Goal: Transaction & Acquisition: Purchase product/service

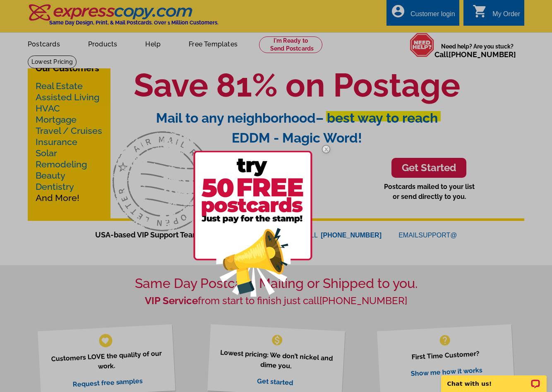
drag, startPoint x: 0, startPoint y: 25, endPoint x: 138, endPoint y: 20, distance: 138.4
click at [140, 56] on div at bounding box center [276, 196] width 552 height 392
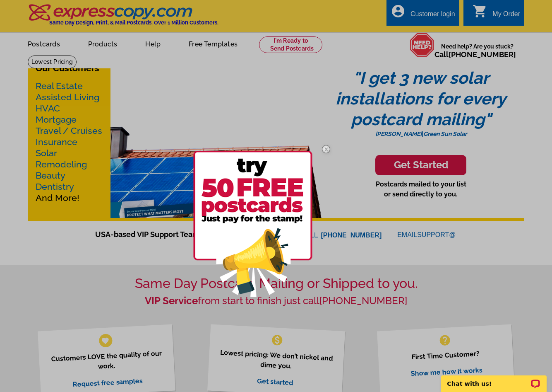
click at [326, 149] on img at bounding box center [326, 149] width 24 height 24
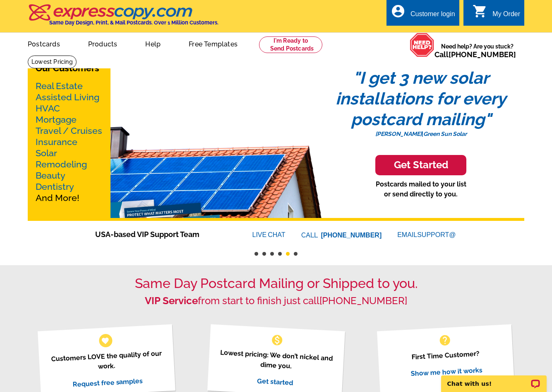
click at [499, 11] on div "My Order" at bounding box center [507, 16] width 28 height 12
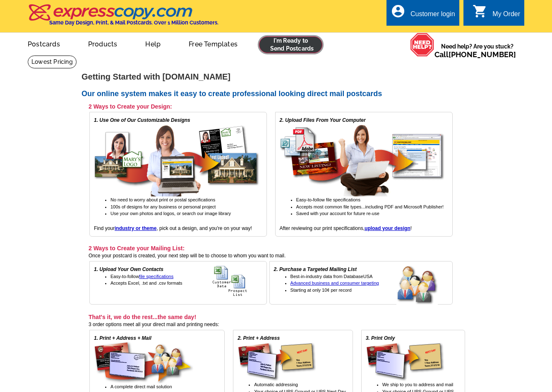
click at [273, 42] on link at bounding box center [290, 44] width 63 height 17
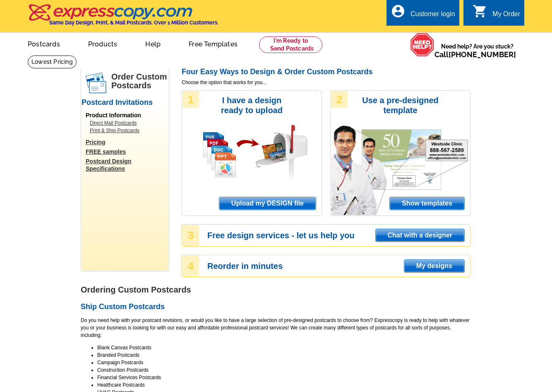
click at [282, 202] on span "Upload my DESIGN file" at bounding box center [267, 203] width 96 height 12
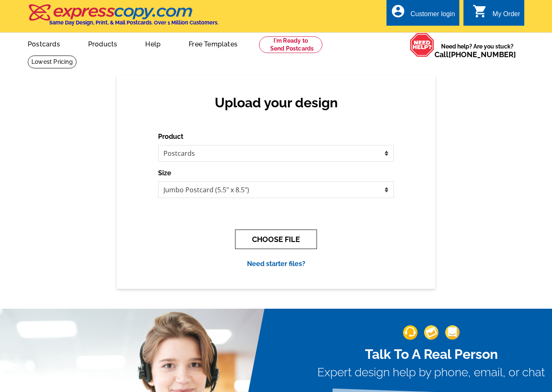
click at [267, 235] on button "CHOOSE FILE" at bounding box center [276, 238] width 82 height 19
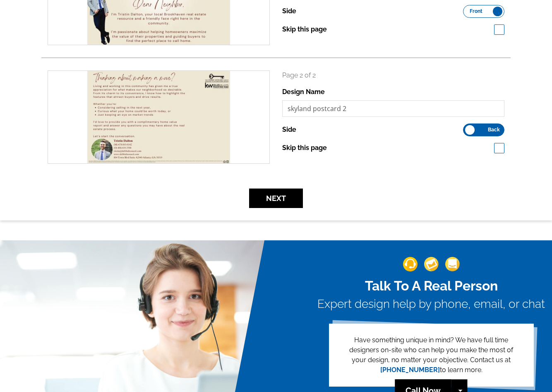
scroll to position [290, 0]
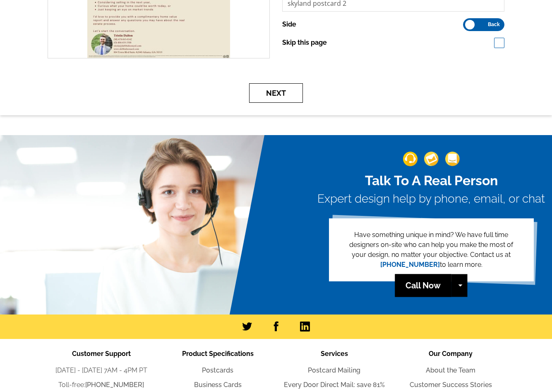
click at [296, 91] on button "Next" at bounding box center [276, 92] width 54 height 19
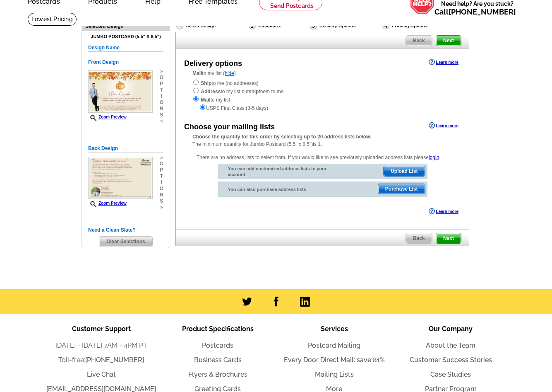
scroll to position [83, 0]
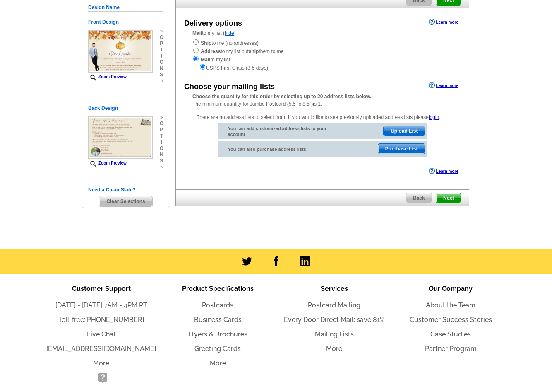
click at [404, 133] on span "Upload List" at bounding box center [404, 131] width 41 height 10
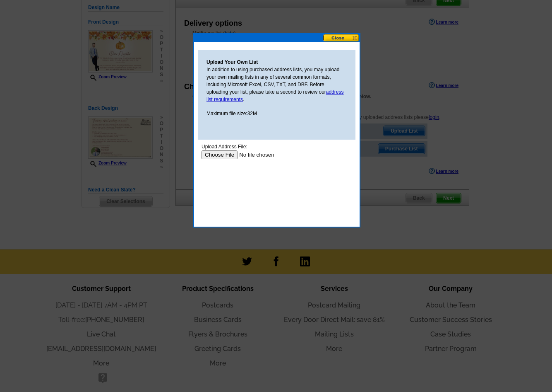
scroll to position [0, 0]
click at [338, 92] on link "address list requirements" at bounding box center [275, 95] width 137 height 13
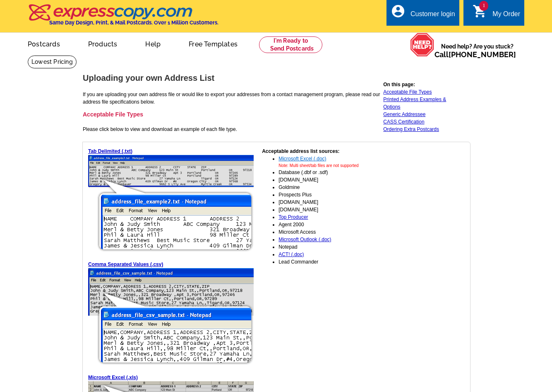
click at [303, 159] on link "Microsoft Excel (.doc)" at bounding box center [303, 159] width 48 height 6
click at [301, 270] on td "Acceptable address list sources: Microsoft Excel (.doc) Note: Multi sheet/tab f…" at bounding box center [327, 303] width 139 height 313
click at [413, 116] on link "Generic Addressee" at bounding box center [404, 114] width 42 height 6
click at [493, 16] on div "My Order" at bounding box center [507, 16] width 28 height 12
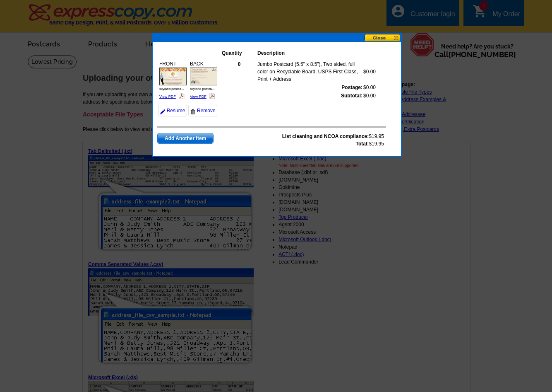
click at [191, 138] on span "Add Another Item" at bounding box center [185, 138] width 55 height 10
drag, startPoint x: 384, startPoint y: 35, endPoint x: 378, endPoint y: 39, distance: 7.4
click at [384, 35] on button at bounding box center [383, 38] width 36 height 8
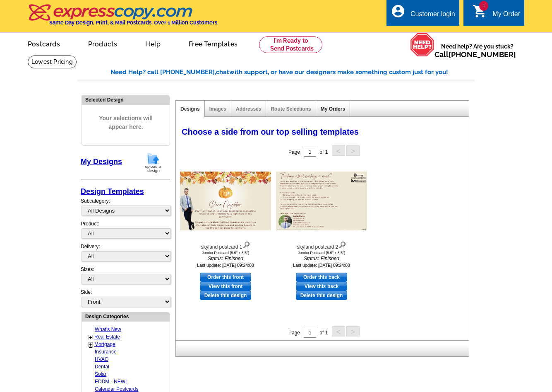
click at [330, 106] on link "My Orders" at bounding box center [333, 109] width 24 height 6
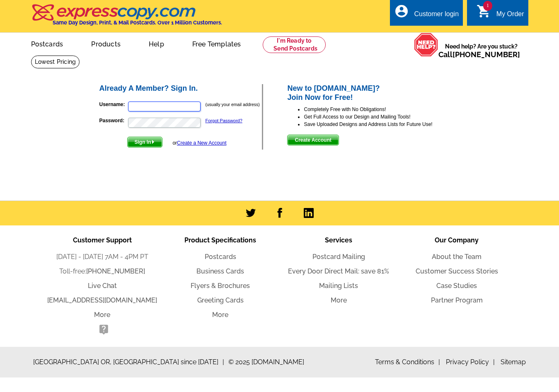
type input "[PERSON_NAME][EMAIL_ADDRESS][DOMAIN_NAME]"
click at [152, 142] on span "Sign In" at bounding box center [145, 142] width 34 height 10
